Goal: Task Accomplishment & Management: Use online tool/utility

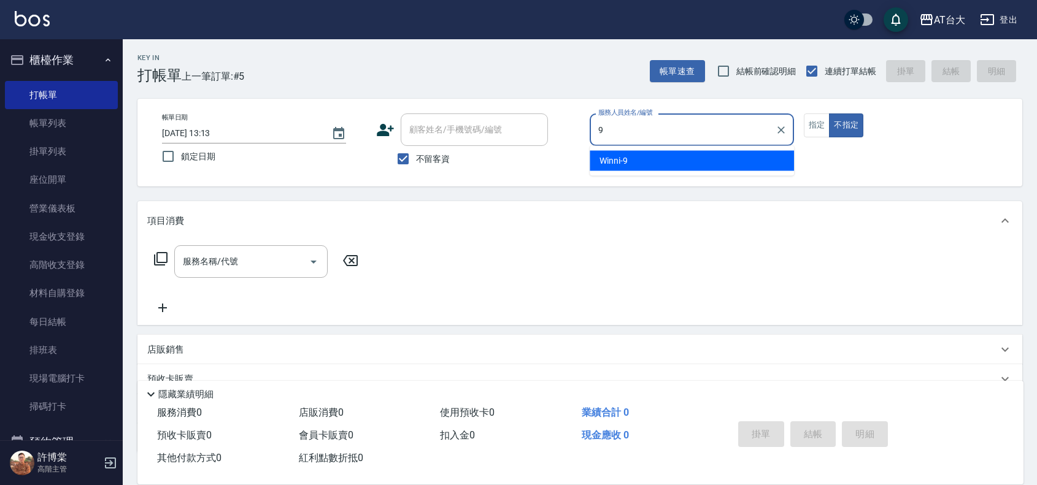
type input "Winni-9"
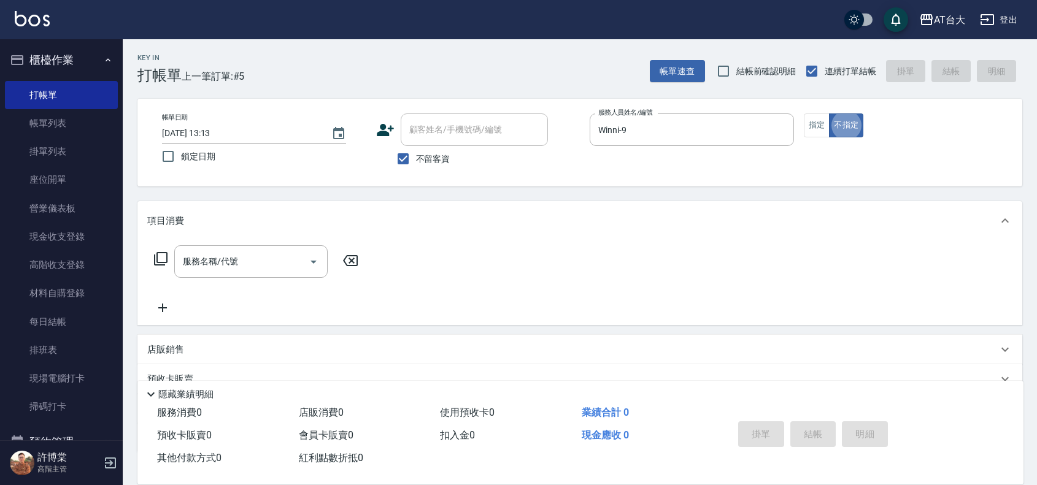
type button "false"
click at [818, 117] on button "指定" at bounding box center [817, 126] width 26 height 24
click at [244, 261] on input "服務名稱/代號" at bounding box center [242, 261] width 124 height 21
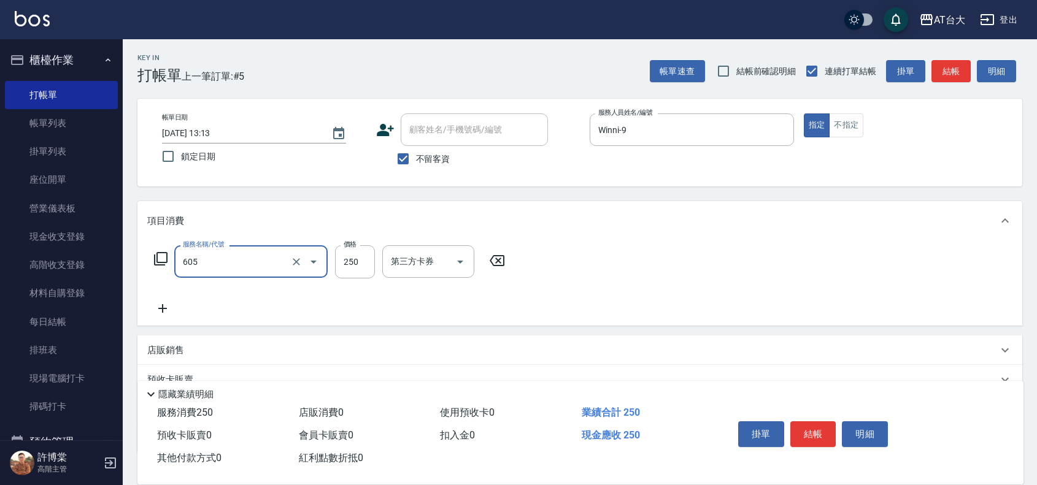
type input "洗髮 (女)(605)"
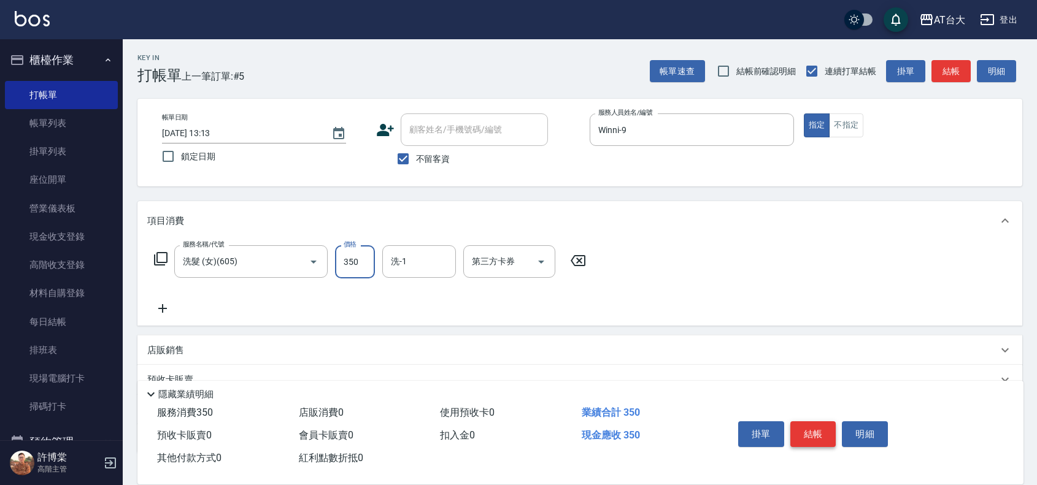
type input "350"
click at [809, 433] on button "結帳" at bounding box center [814, 435] width 46 height 26
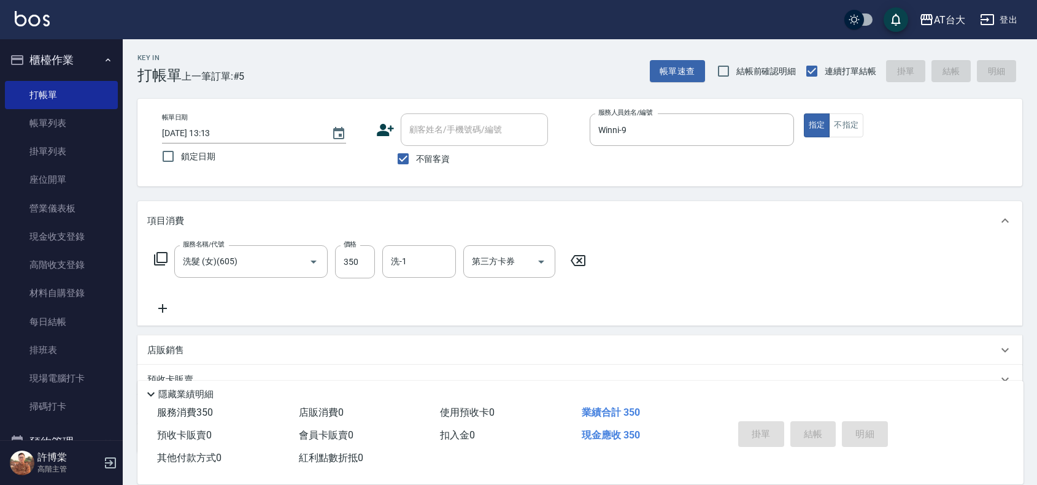
type input "[DATE] 13:56"
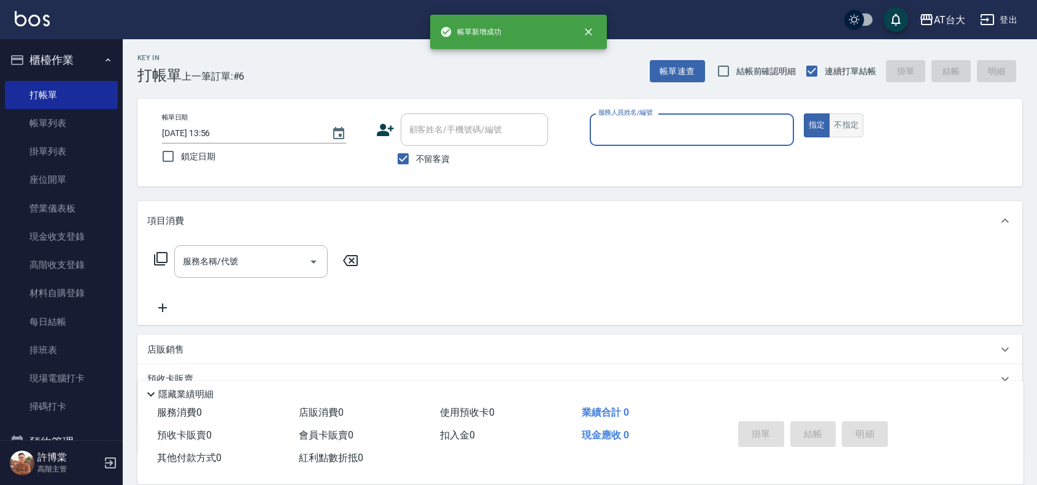
click at [858, 123] on button "不指定" at bounding box center [846, 126] width 34 height 24
